Goal: Book appointment/travel/reservation

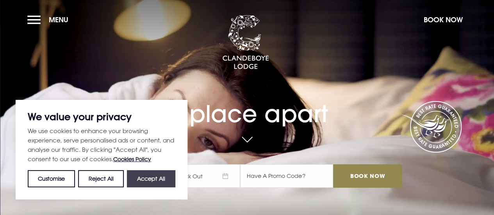
click at [145, 176] on button "Accept All" at bounding box center [151, 178] width 48 height 17
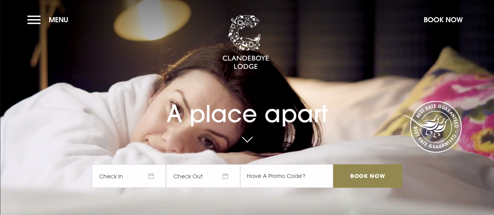
checkbox input "true"
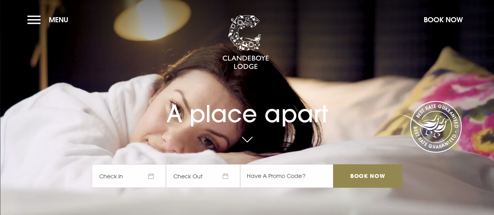
click at [142, 173] on span "Check In" at bounding box center [129, 175] width 74 height 23
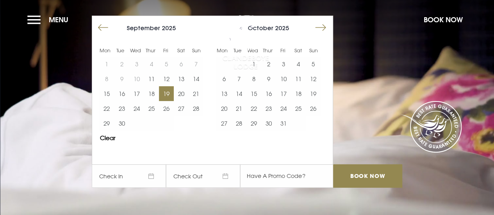
click at [169, 95] on button "19" at bounding box center [166, 93] width 15 height 15
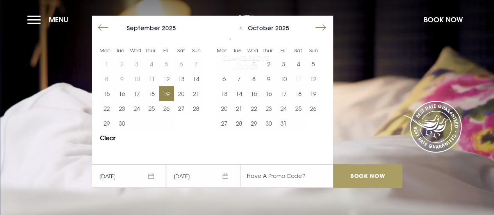
click at [369, 173] on input "Book Now" at bounding box center [367, 175] width 69 height 23
